Goal: Communication & Community: Answer question/provide support

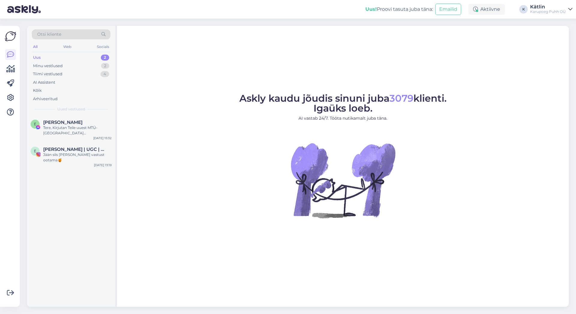
click at [39, 58] on div "Uus" at bounding box center [37, 58] width 8 height 6
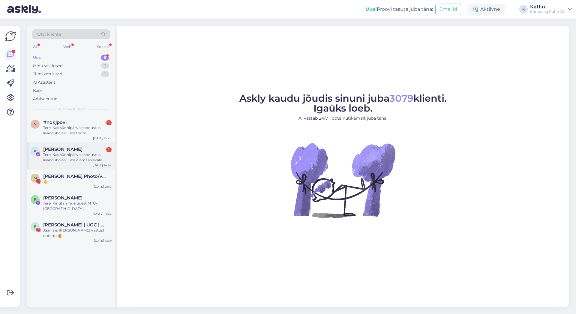
click at [77, 154] on div "Tere. Kas sünnipäeva soodustus lisandub veel juba olemasolevale soodushinnale?" at bounding box center [77, 157] width 68 height 11
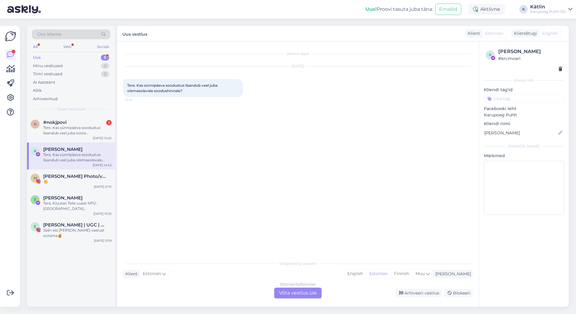
click at [298, 291] on div "Estonian to Estonian Võta vestlus üle" at bounding box center [297, 293] width 47 height 11
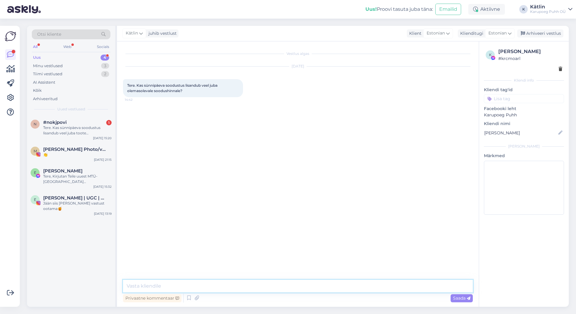
click at [285, 288] on textarea at bounding box center [298, 286] width 350 height 13
type textarea "Tere! Sünnipäevasoodus ei lisandu olemasolevale soodushinnale."
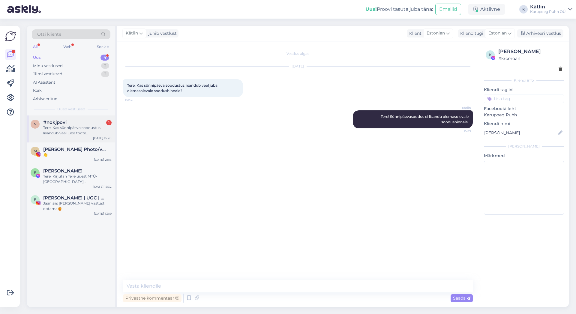
click at [78, 126] on div "Tere. Kas sünnipäeva soodustus lisandub veel juba toote [DEMOGRAPHIC_DATA] olem…" at bounding box center [77, 130] width 68 height 11
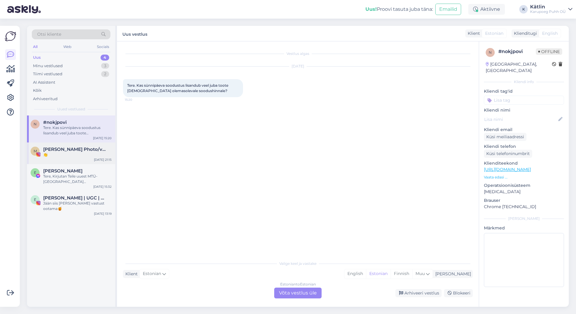
click at [73, 150] on span "[PERSON_NAME] Photo/video" at bounding box center [74, 149] width 62 height 5
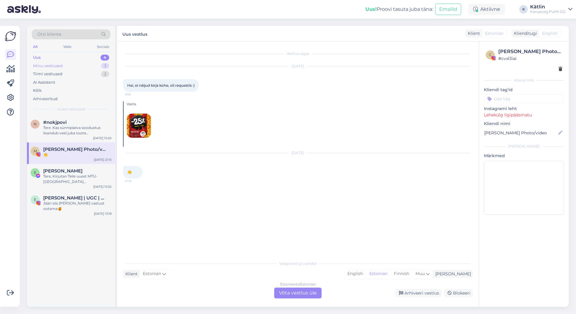
click at [51, 64] on div "Minu vestlused" at bounding box center [48, 66] width 30 height 6
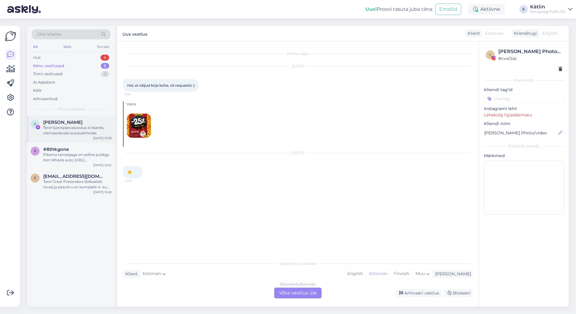
click at [87, 131] on div "Tere! Sünnipäevasoodus ei lisandu olemasolevale soodushinnale." at bounding box center [77, 130] width 68 height 11
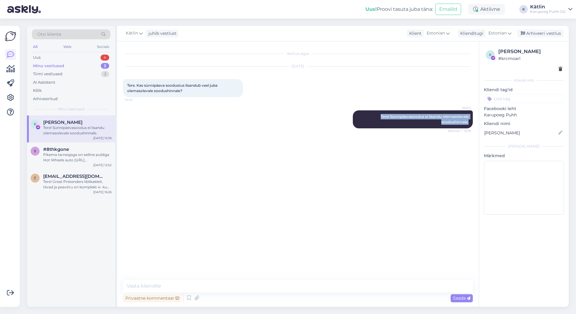
drag, startPoint x: 379, startPoint y: 115, endPoint x: 475, endPoint y: 121, distance: 96.4
click at [475, 121] on div "Vestlus algas [DATE] Tere. Kas sünnipäeva soodustus lisandub veel juba olemasol…" at bounding box center [300, 160] width 355 height 227
copy span "Tere! Sünnipäevasoodus ei lisandu olemasolevale soodushinnale."
click at [40, 55] on div "Uus" at bounding box center [36, 58] width 7 height 6
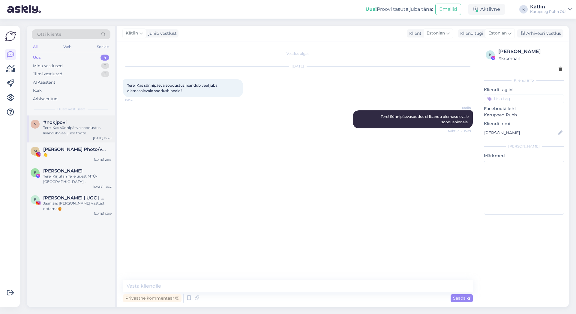
click at [67, 130] on div "Tere. Kas sünnipäeva soodustus lisandub veel juba toote [DEMOGRAPHIC_DATA] olem…" at bounding box center [77, 130] width 68 height 11
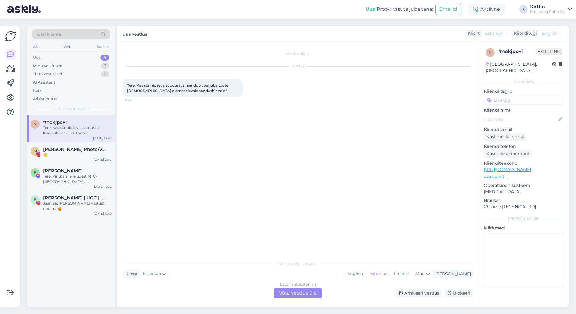
click at [297, 291] on div "Estonian to Estonian Võta vestlus üle" at bounding box center [297, 293] width 47 height 11
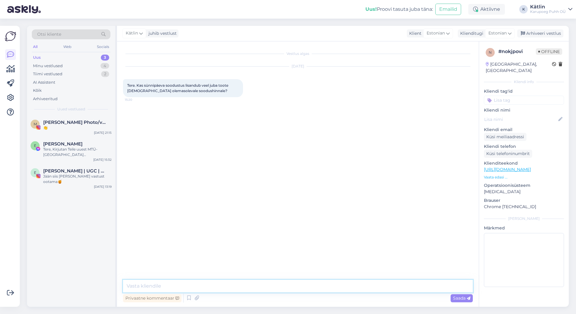
click at [277, 282] on textarea at bounding box center [298, 286] width 350 height 13
paste textarea "Tere! Sünnipäevasoodus ei lisandu olemasolevale soodushinnale."
type textarea "Tere! Sünnipäevasoodus ei lisandu olemasolevale soodushinnale."
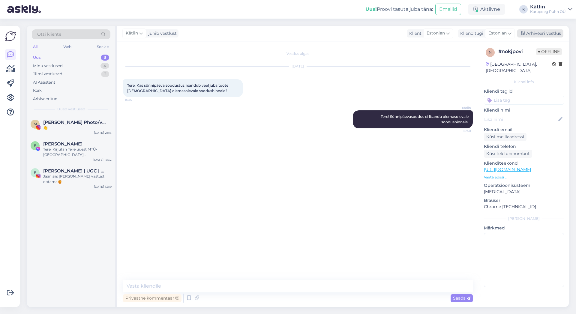
click at [534, 34] on div "Arhiveeri vestlus" at bounding box center [540, 33] width 46 height 8
